Goal: Information Seeking & Learning: Learn about a topic

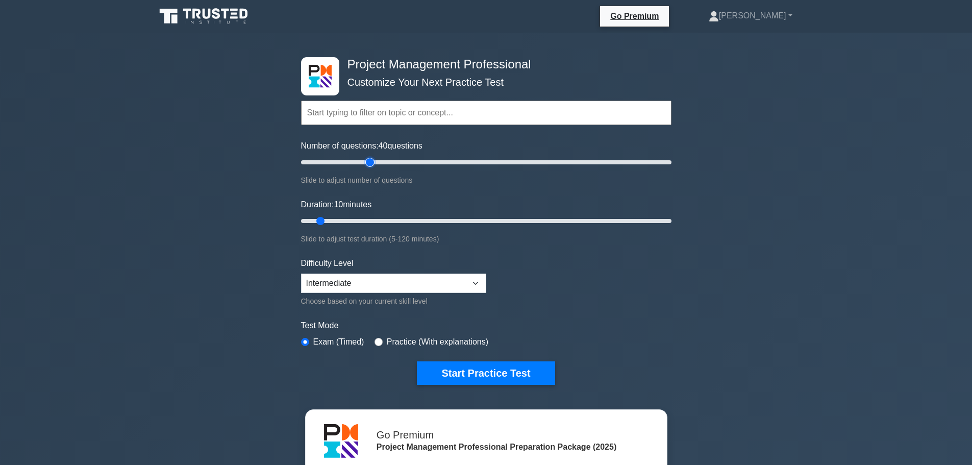
click at [375, 163] on input "Number of questions: 40 questions" at bounding box center [486, 162] width 370 height 12
type input "35"
click at [362, 163] on input "Number of questions: 35 questions" at bounding box center [486, 162] width 370 height 12
type input "30"
click at [381, 219] on input "Duration: 10 minutes" at bounding box center [486, 221] width 370 height 12
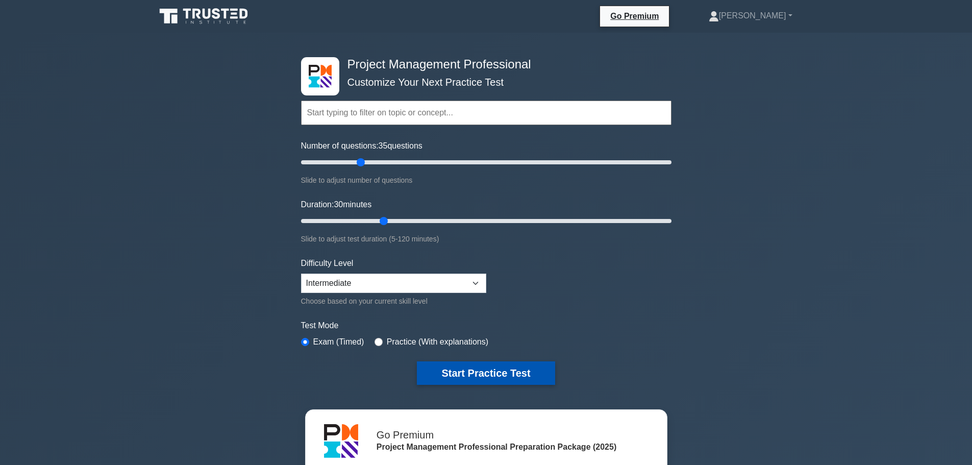
click at [484, 379] on button "Start Practice Test" at bounding box center [486, 372] width 138 height 23
click at [476, 371] on button "Start Practice Test" at bounding box center [486, 372] width 138 height 23
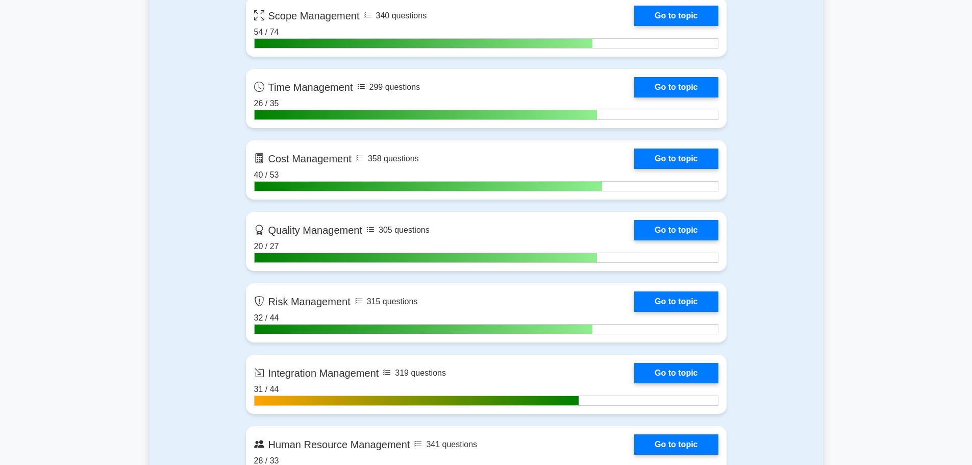
scroll to position [714, 0]
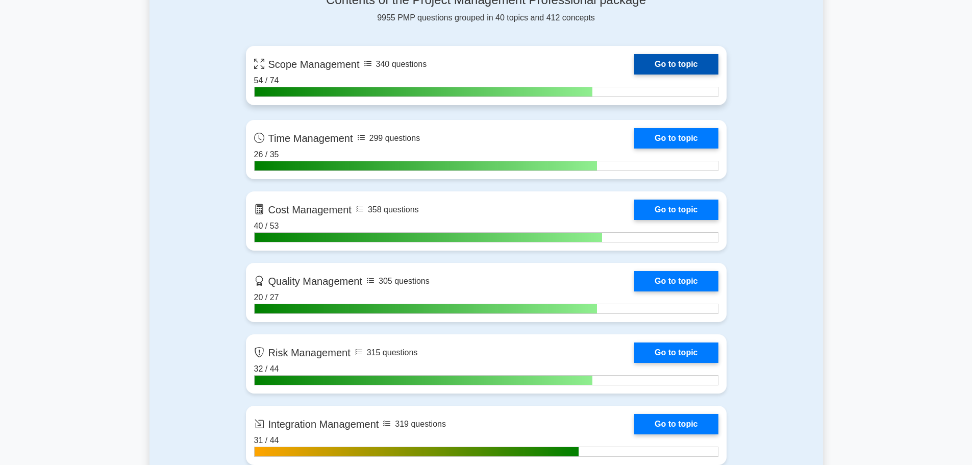
click at [653, 66] on link "Go to topic" at bounding box center [676, 64] width 84 height 20
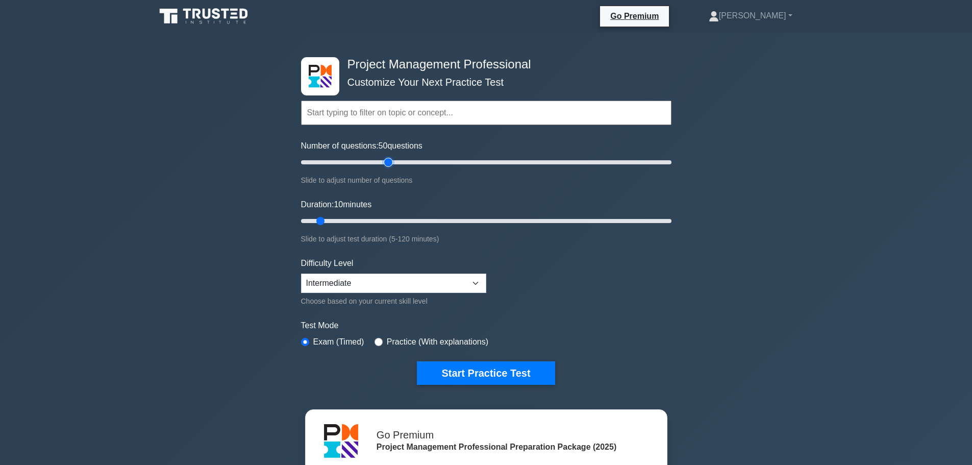
click at [391, 163] on input "Number of questions: 50 questions" at bounding box center [486, 162] width 370 height 12
click at [371, 161] on input "Number of questions: 40 questions" at bounding box center [486, 162] width 370 height 12
type input "35"
click at [357, 159] on input "Number of questions: 35 questions" at bounding box center [486, 162] width 370 height 12
click at [370, 220] on input "Duration: 10 minutes" at bounding box center [486, 221] width 370 height 12
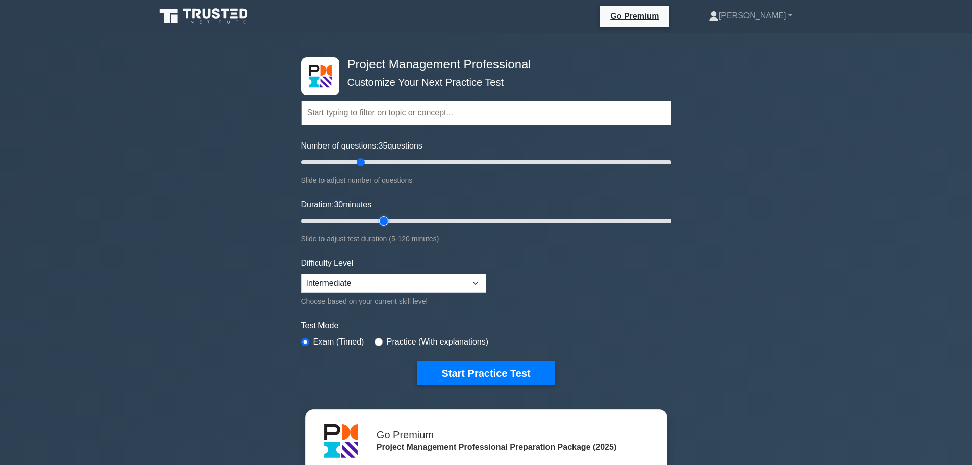
type input "30"
click at [381, 221] on input "Duration: 30 minutes" at bounding box center [486, 221] width 370 height 12
click at [476, 375] on button "Start Practice Test" at bounding box center [486, 372] width 138 height 23
click at [401, 162] on input "Number of questions: 10 questions" at bounding box center [486, 162] width 370 height 12
click at [379, 163] on input "Number of questions: 45 questions" at bounding box center [486, 162] width 370 height 12
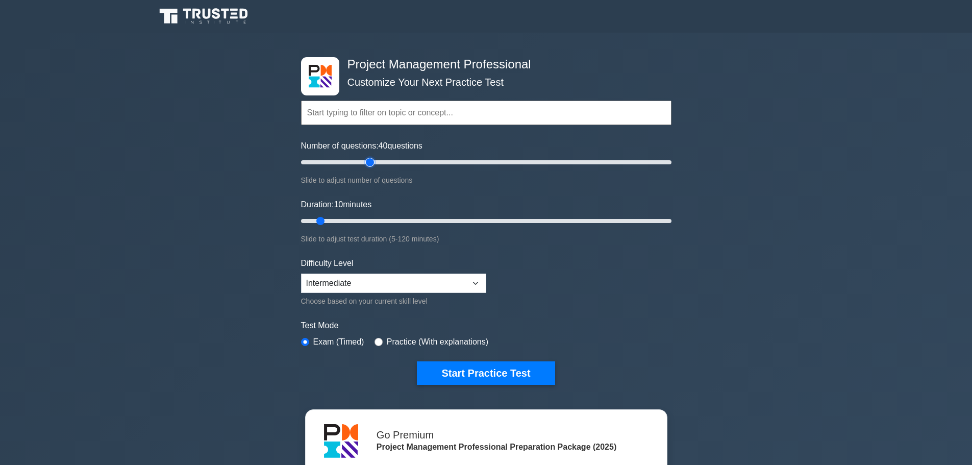
click at [366, 163] on input "Number of questions: 40 questions" at bounding box center [486, 162] width 370 height 12
type input "35"
click at [359, 163] on input "Number of questions: 40 questions" at bounding box center [486, 162] width 370 height 12
type input "30"
click at [380, 217] on input "Duration: 30 minutes" at bounding box center [486, 221] width 370 height 12
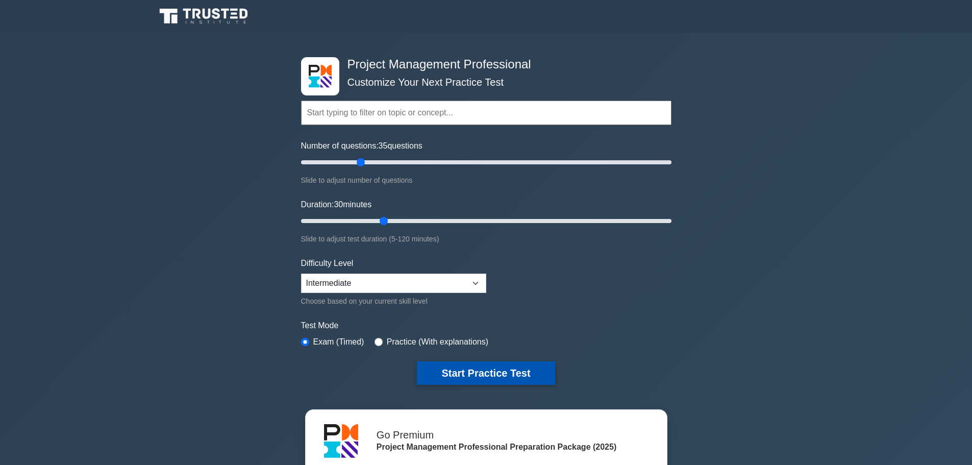
click at [485, 377] on button "Start Practice Test" at bounding box center [486, 372] width 138 height 23
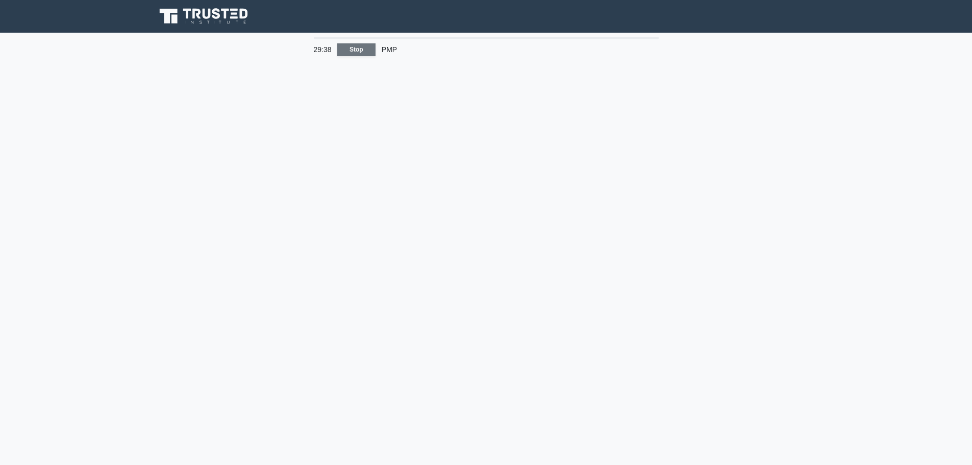
click at [360, 48] on link "Stop" at bounding box center [356, 49] width 38 height 13
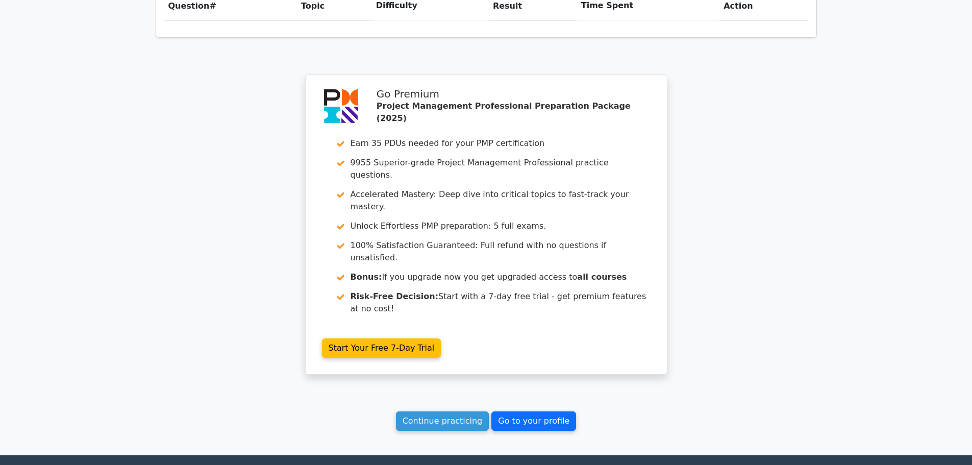
scroll to position [816, 0]
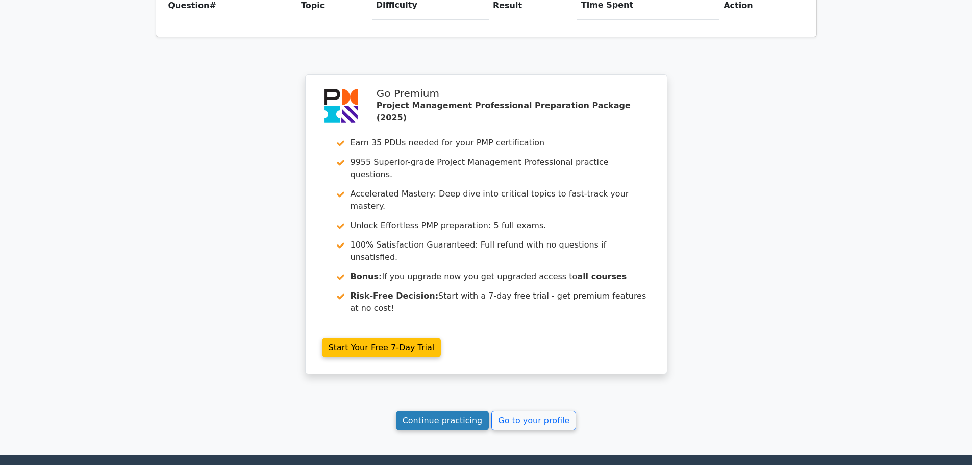
click at [466, 411] on link "Continue practicing" at bounding box center [442, 420] width 93 height 19
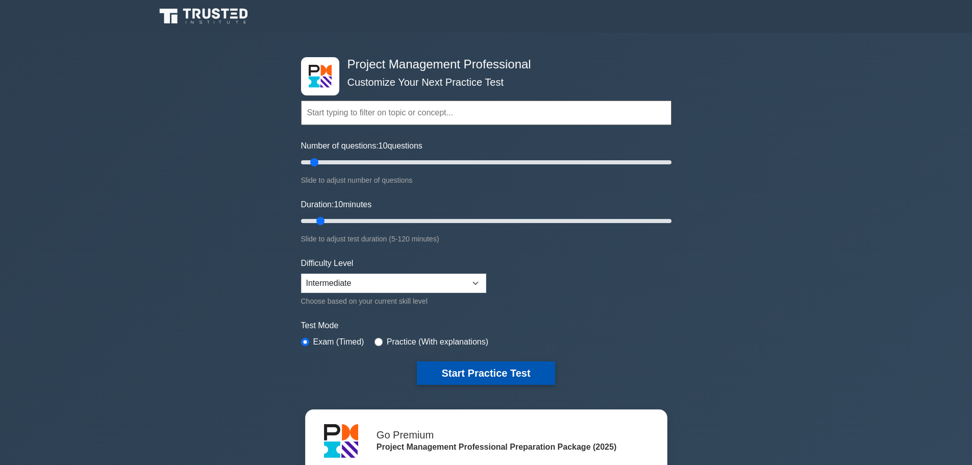
click at [476, 376] on button "Start Practice Test" at bounding box center [486, 372] width 138 height 23
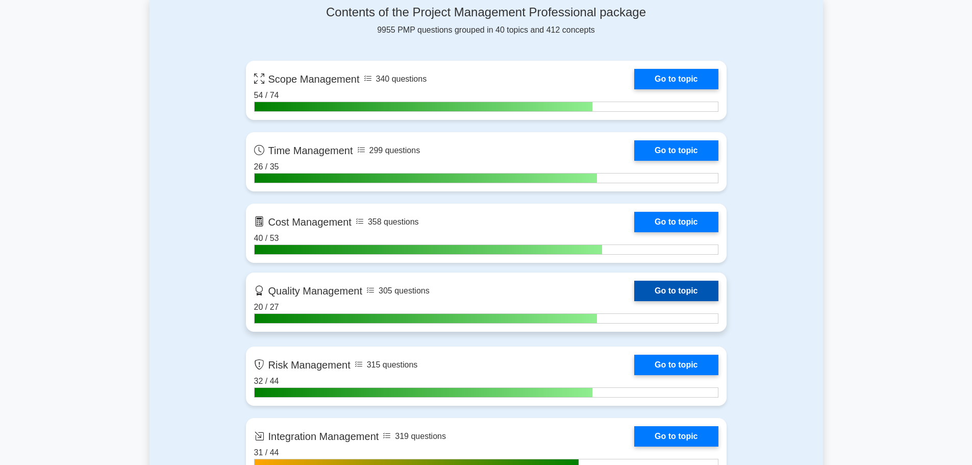
scroll to position [714, 0]
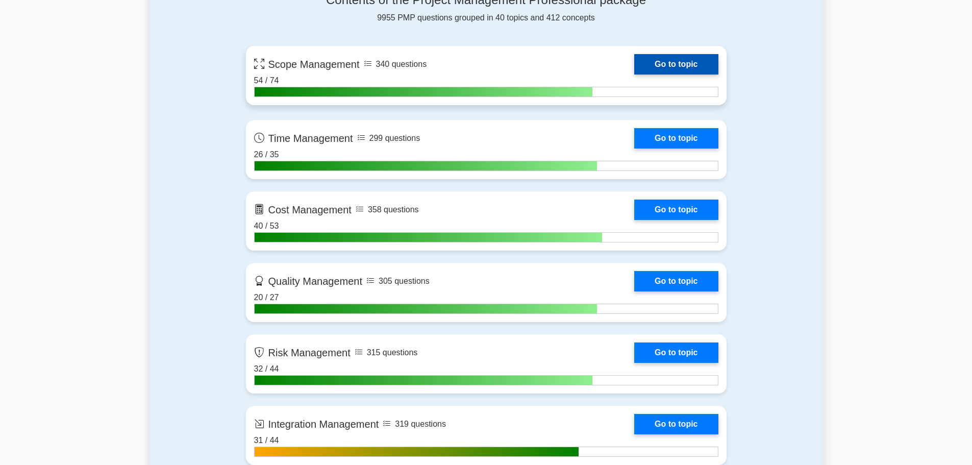
click at [662, 62] on link "Go to topic" at bounding box center [676, 64] width 84 height 20
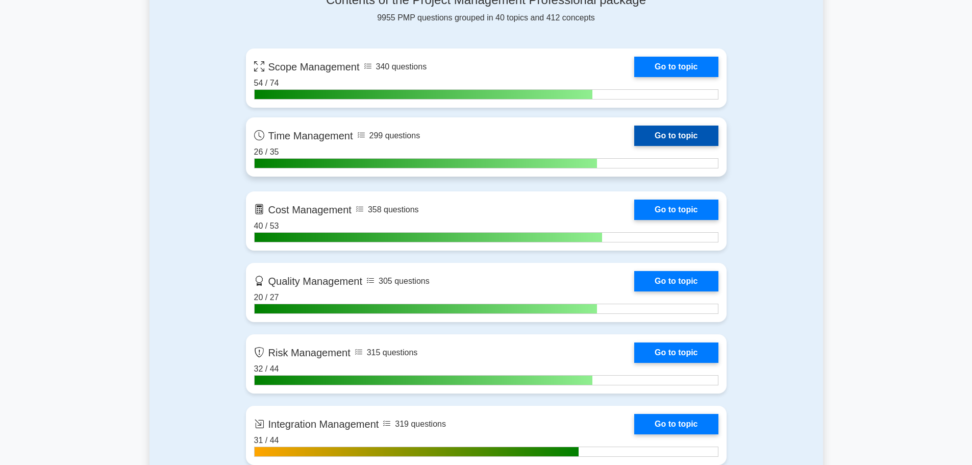
click at [658, 134] on link "Go to topic" at bounding box center [676, 136] width 84 height 20
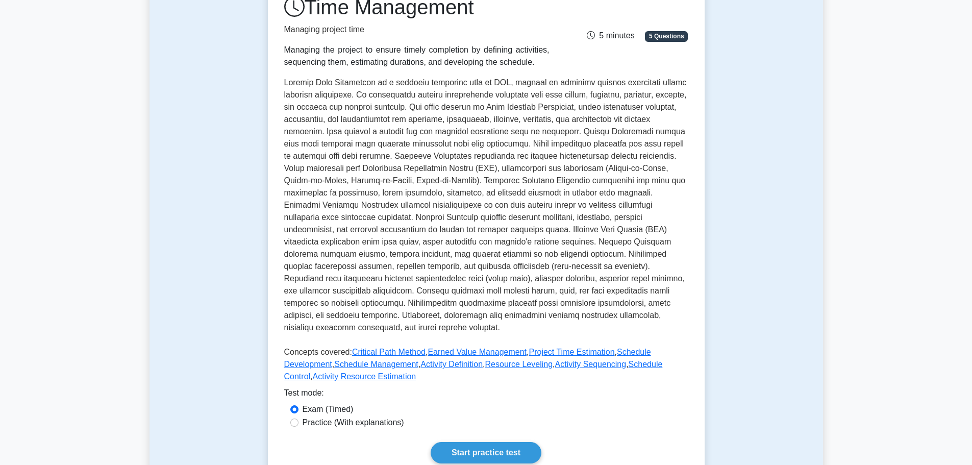
scroll to position [204, 0]
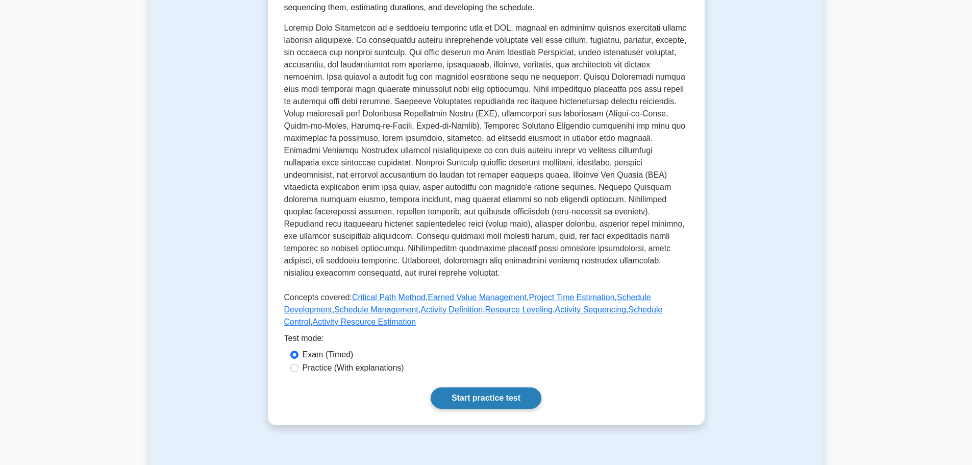
click at [475, 399] on link "Start practice test" at bounding box center [486, 397] width 111 height 21
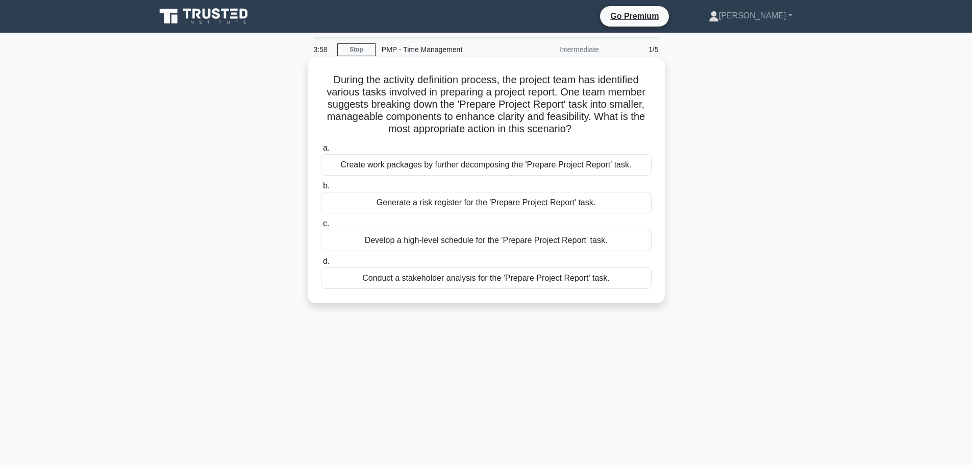
click at [432, 165] on div "Create work packages by further decomposing the 'Prepare Project Report' task." at bounding box center [486, 164] width 331 height 21
click at [321, 152] on input "a. Create work packages by further decomposing the 'Prepare Project Report' tas…" at bounding box center [321, 148] width 0 height 7
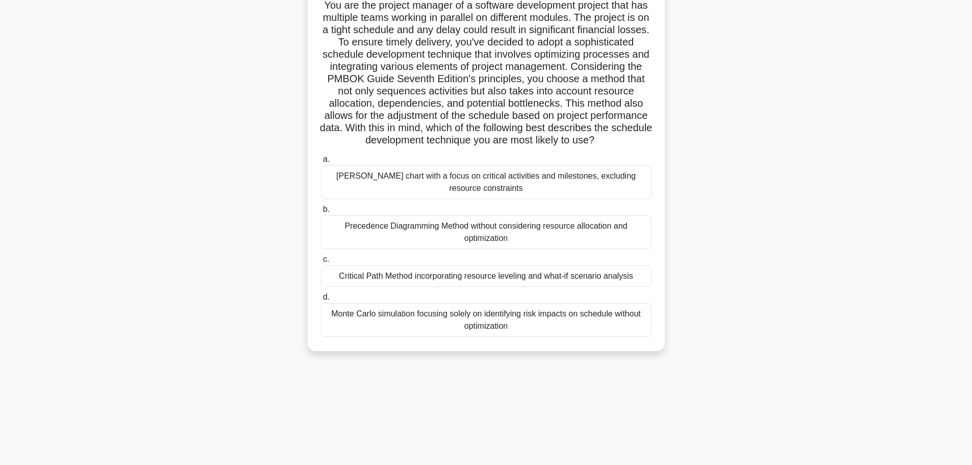
scroll to position [86, 0]
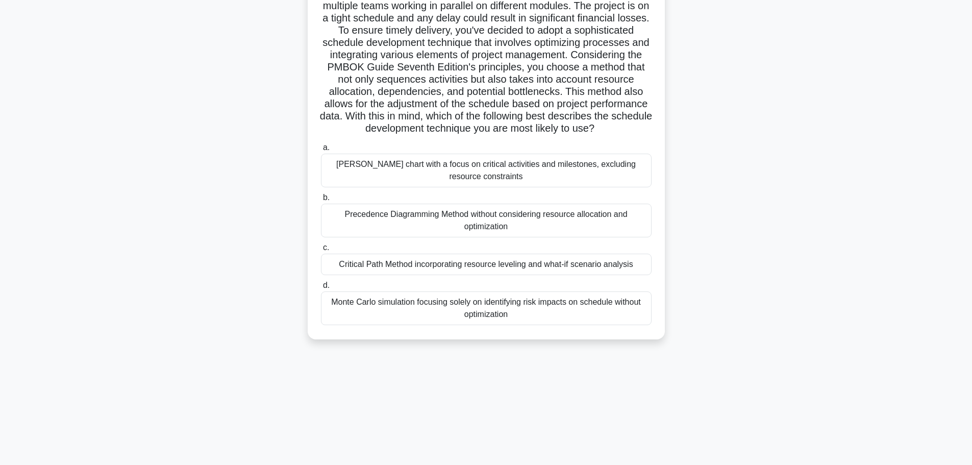
click at [503, 275] on div "Critical Path Method incorporating resource leveling and what-if scenario analy…" at bounding box center [486, 264] width 331 height 21
click at [321, 251] on input "c. Critical Path Method incorporating resource leveling and what-if scenario an…" at bounding box center [321, 247] width 0 height 7
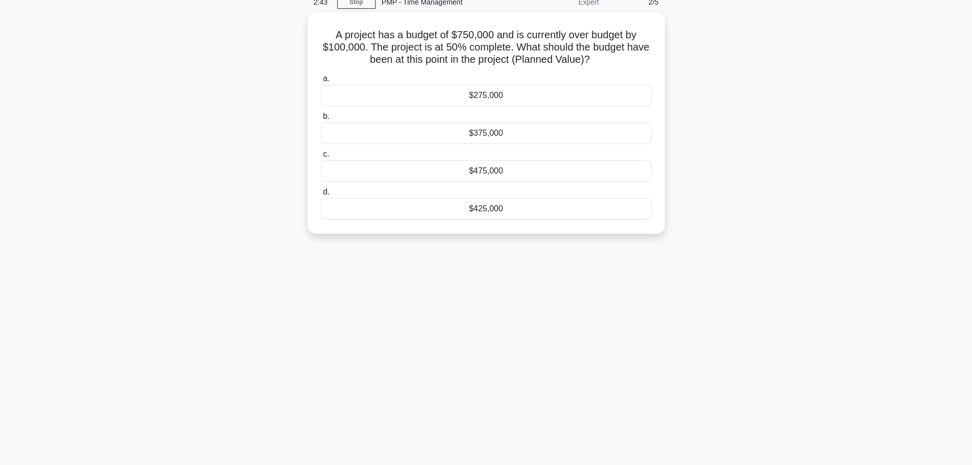
scroll to position [0, 0]
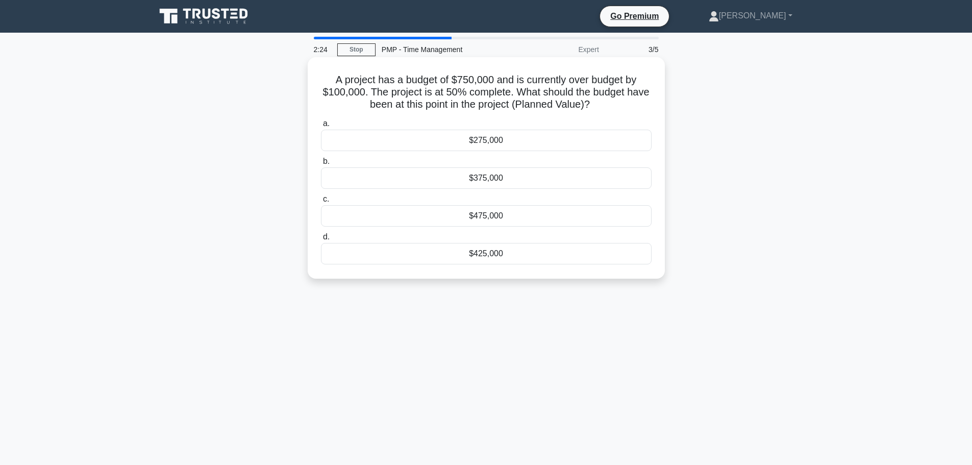
click at [480, 255] on div "$425,000" at bounding box center [486, 253] width 331 height 21
click at [321, 240] on input "d. $425,000" at bounding box center [321, 237] width 0 height 7
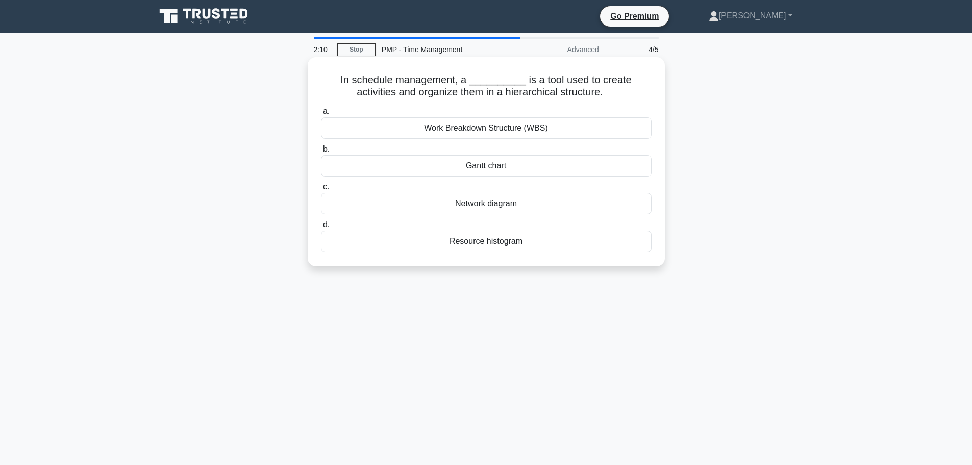
click at [483, 129] on div "Work Breakdown Structure (WBS)" at bounding box center [486, 127] width 331 height 21
click at [321, 115] on input "a. Work Breakdown Structure (WBS)" at bounding box center [321, 111] width 0 height 7
